Goal: Task Accomplishment & Management: Use online tool/utility

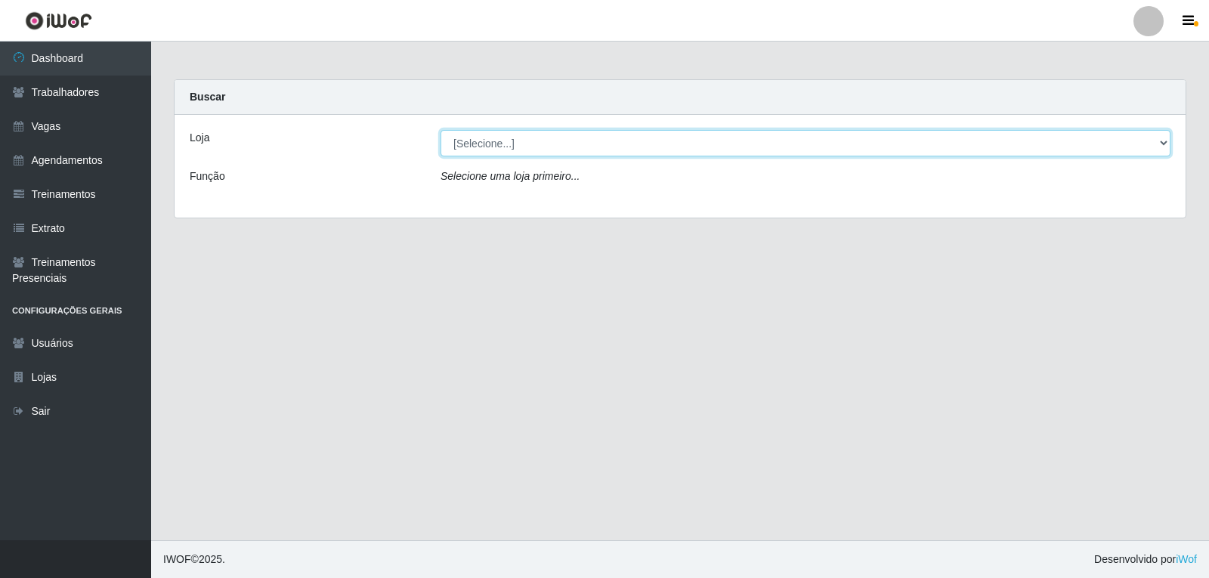
click at [539, 150] on select "[Selecione...] Rede Compras - CD Logistica" at bounding box center [805, 143] width 730 height 26
select select "429"
click at [440, 130] on select "[Selecione...] Rede Compras - CD Logistica" at bounding box center [805, 143] width 730 height 26
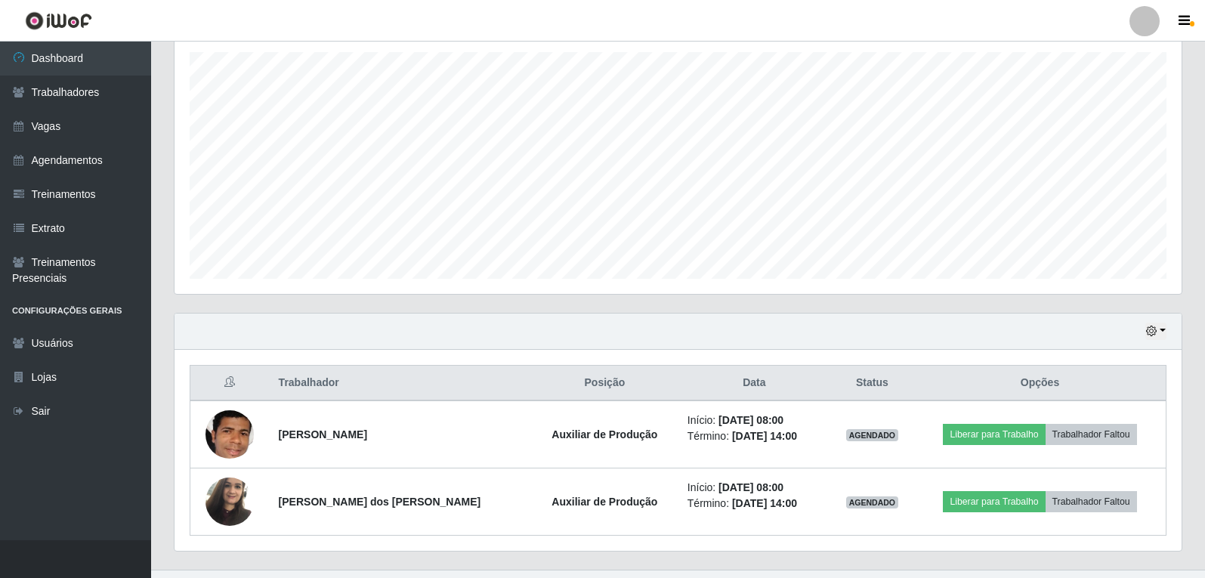
scroll to position [291, 0]
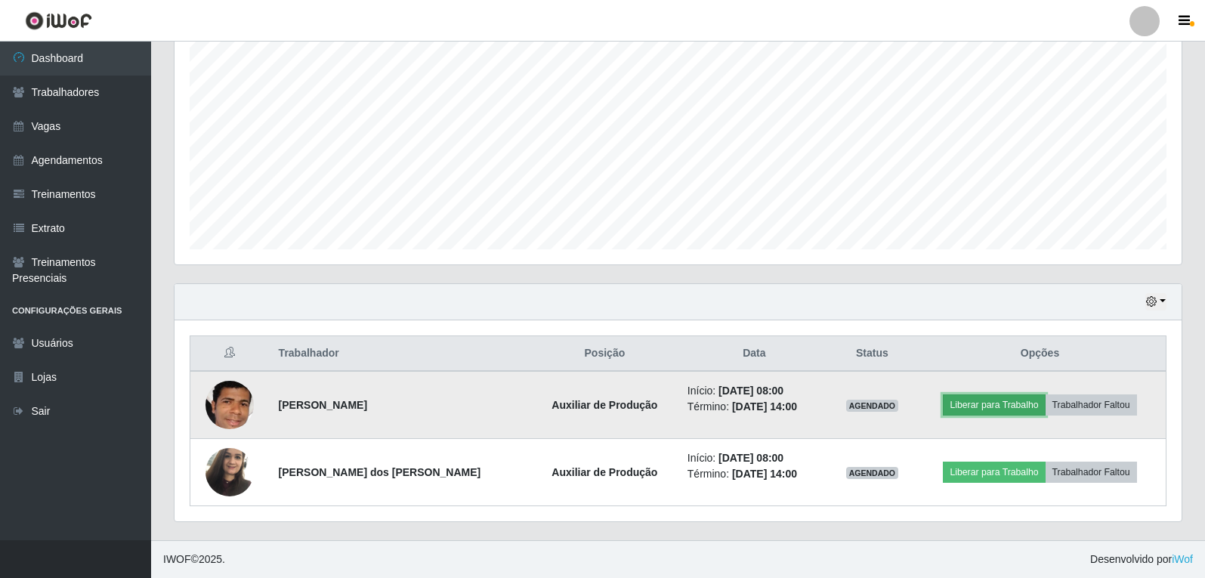
click at [986, 412] on button "Liberar para Trabalho" at bounding box center [994, 404] width 102 height 21
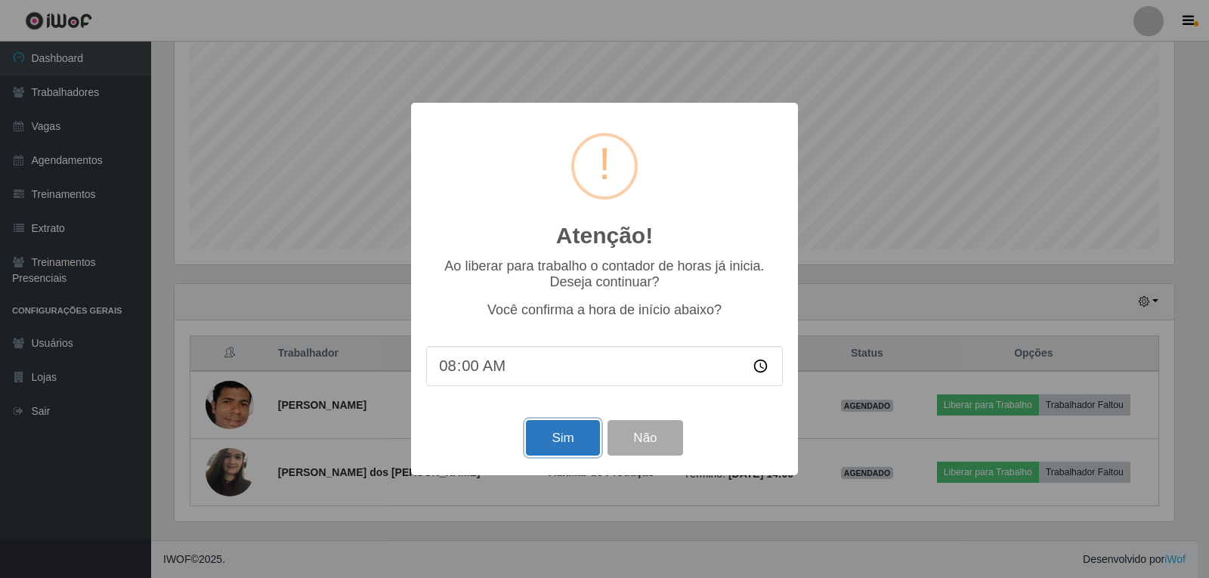
click at [579, 440] on button "Sim" at bounding box center [562, 438] width 73 height 36
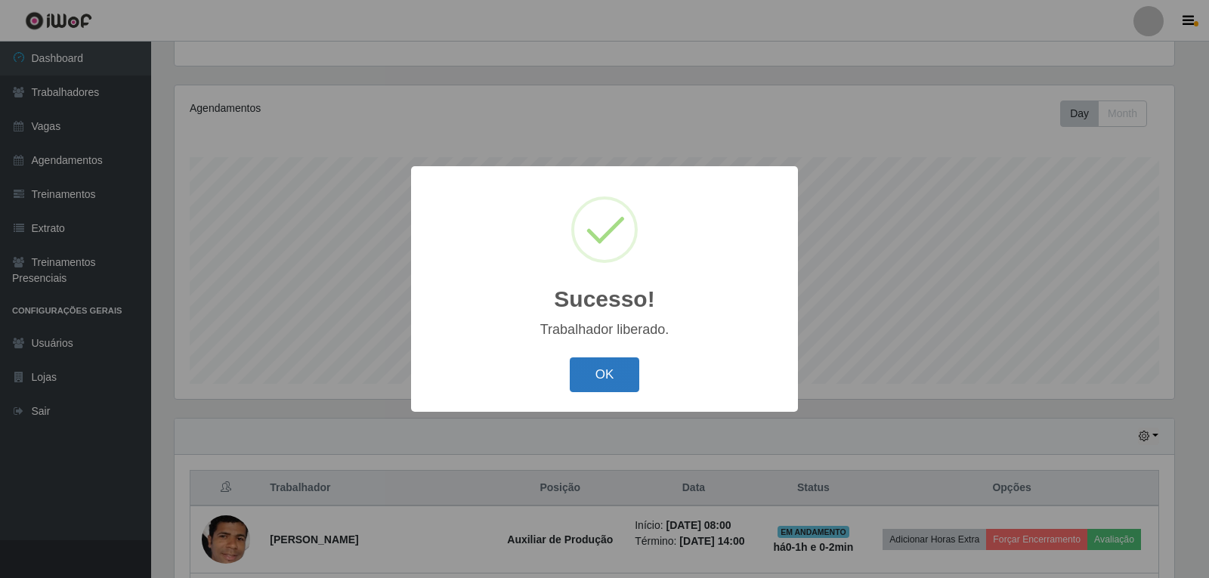
click at [627, 379] on button "OK" at bounding box center [605, 375] width 70 height 36
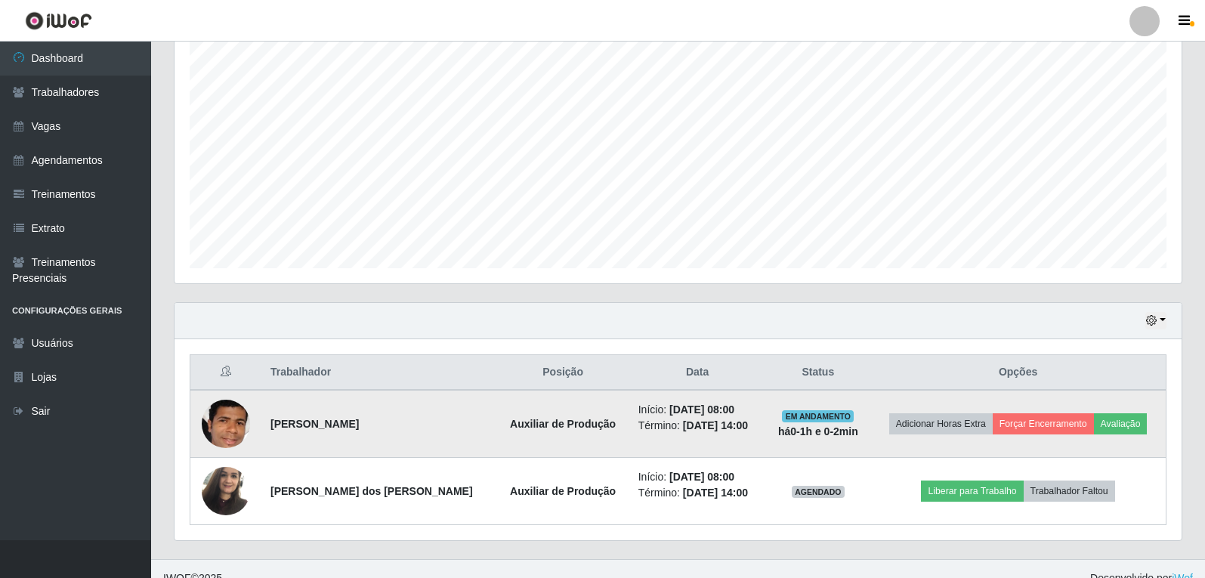
scroll to position [291, 0]
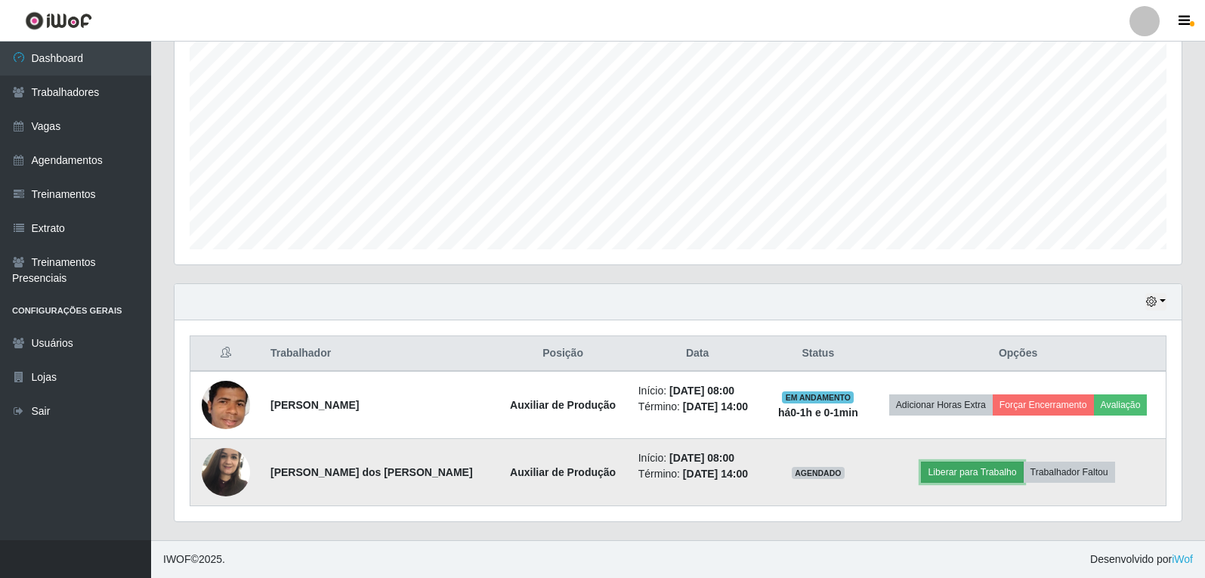
click at [961, 474] on button "Liberar para Trabalho" at bounding box center [972, 472] width 102 height 21
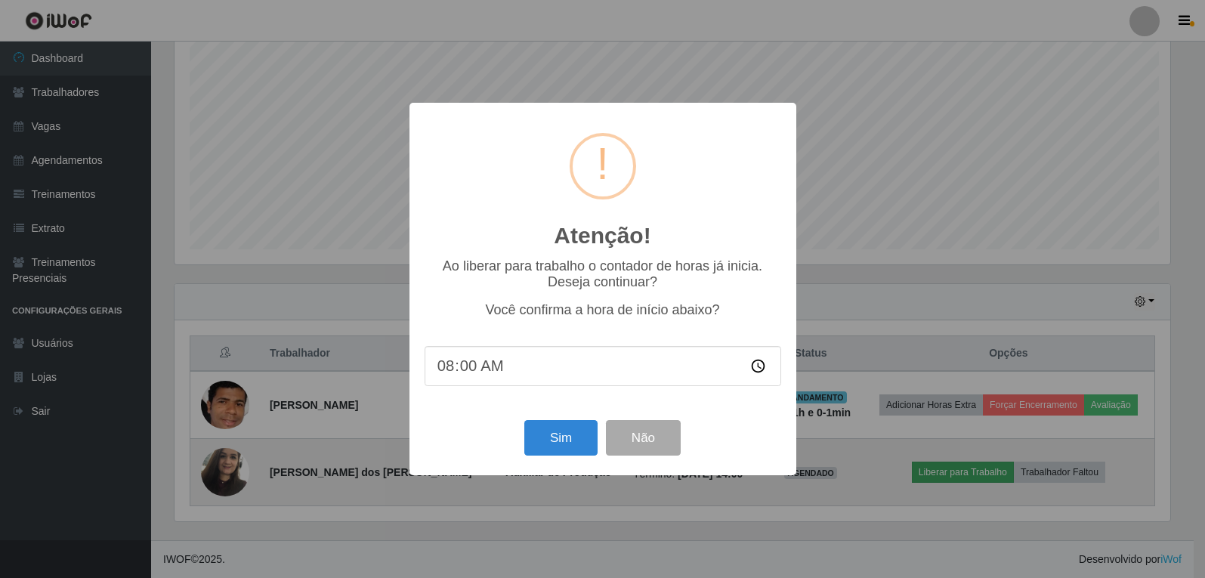
scroll to position [313, 999]
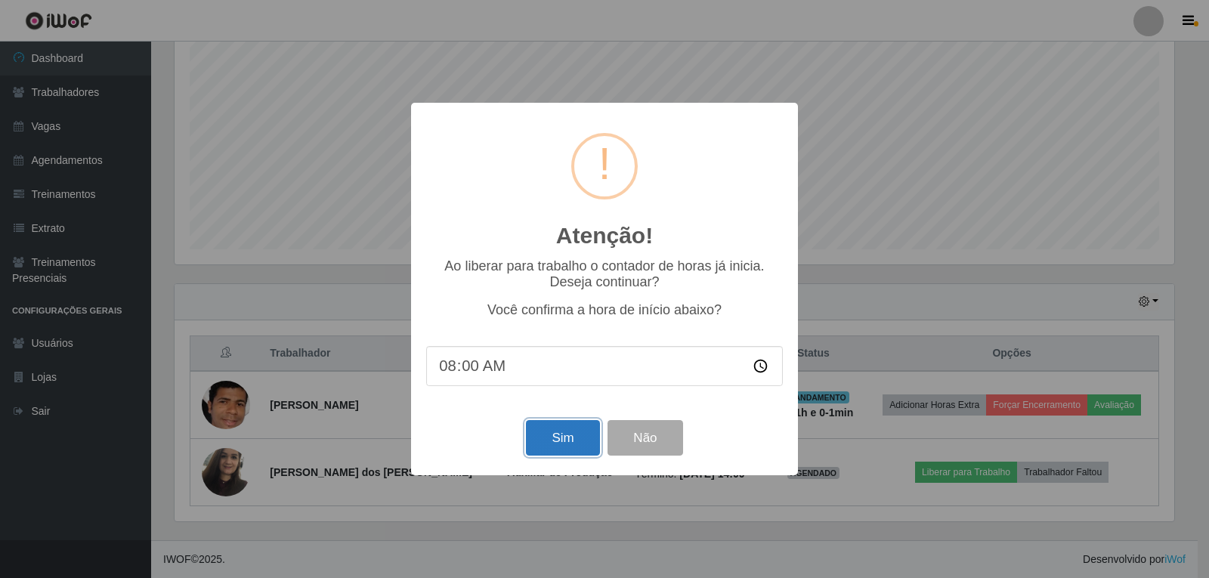
click at [552, 434] on button "Sim" at bounding box center [562, 438] width 73 height 36
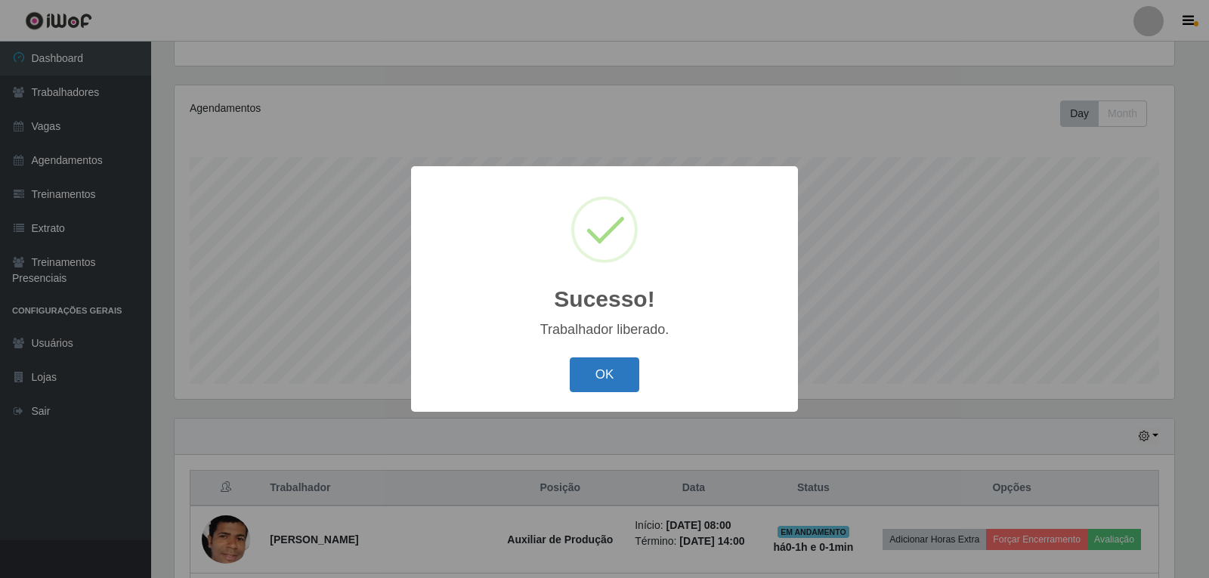
click at [625, 384] on button "OK" at bounding box center [605, 375] width 70 height 36
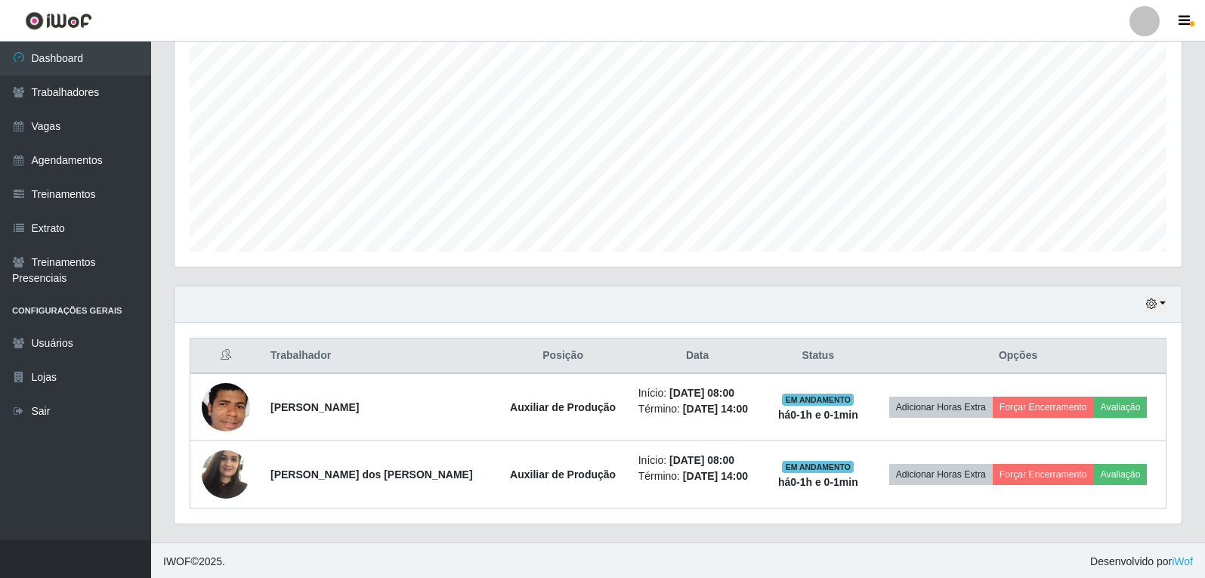
scroll to position [291, 0]
